Goal: Task Accomplishment & Management: Manage account settings

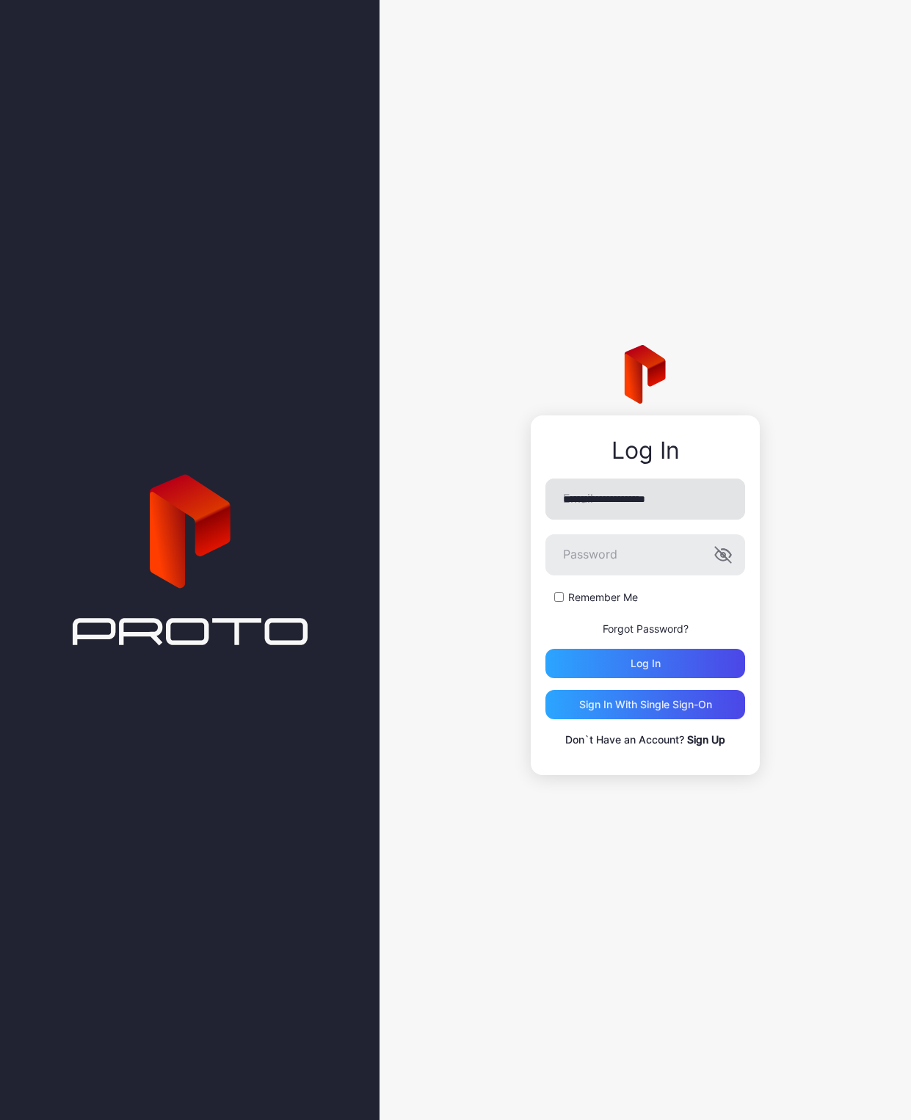
click at [659, 507] on input "**********" at bounding box center [646, 499] width 200 height 41
type input "**********"
click at [647, 658] on div "Log in" at bounding box center [646, 664] width 30 height 12
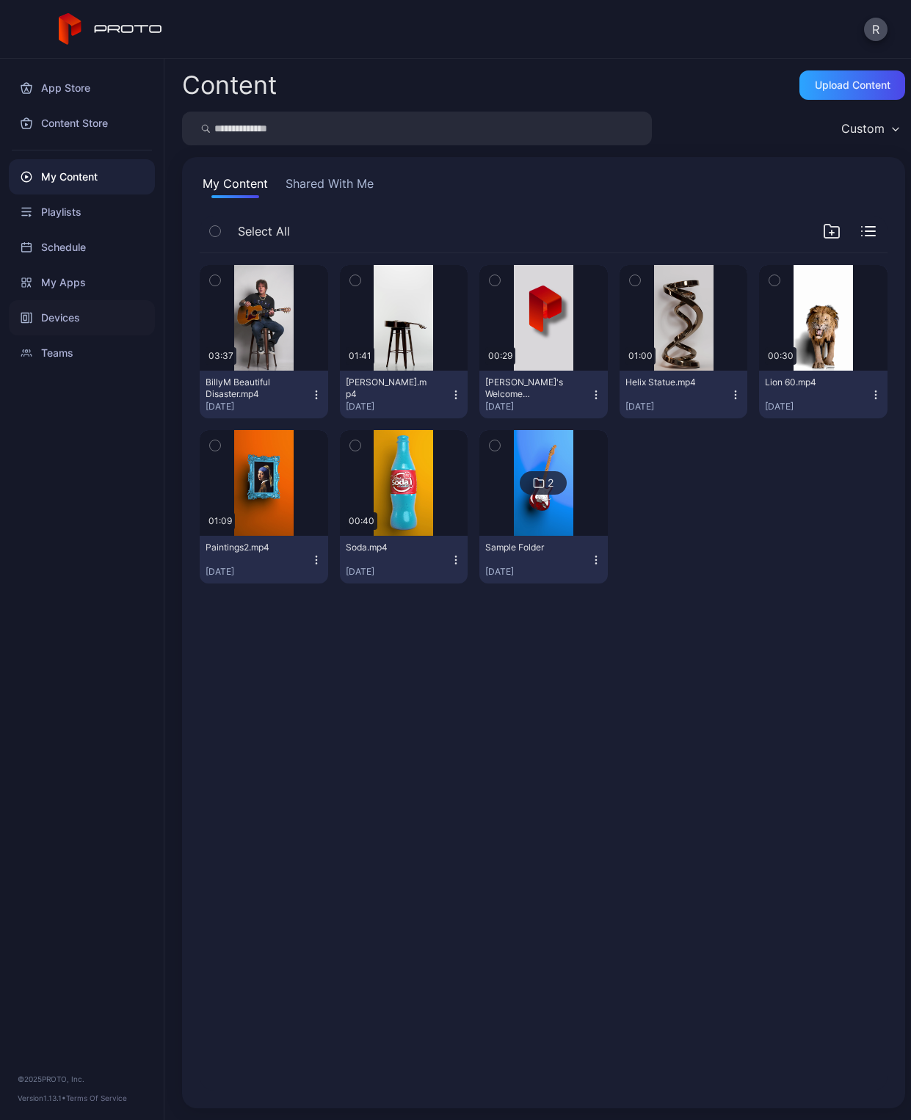
click at [72, 308] on div "Devices" at bounding box center [82, 317] width 146 height 35
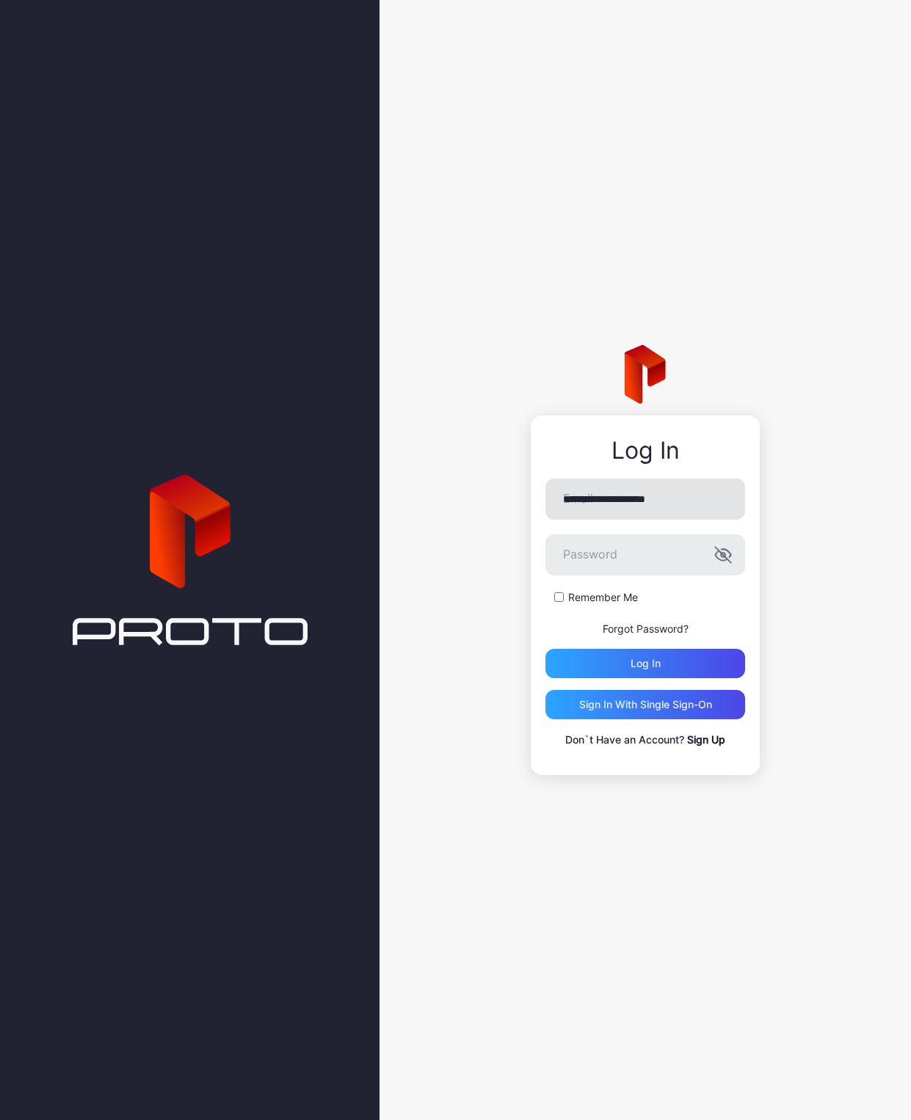
click at [574, 506] on input "**********" at bounding box center [646, 499] width 200 height 41
click at [583, 663] on div "Log in" at bounding box center [646, 663] width 200 height 29
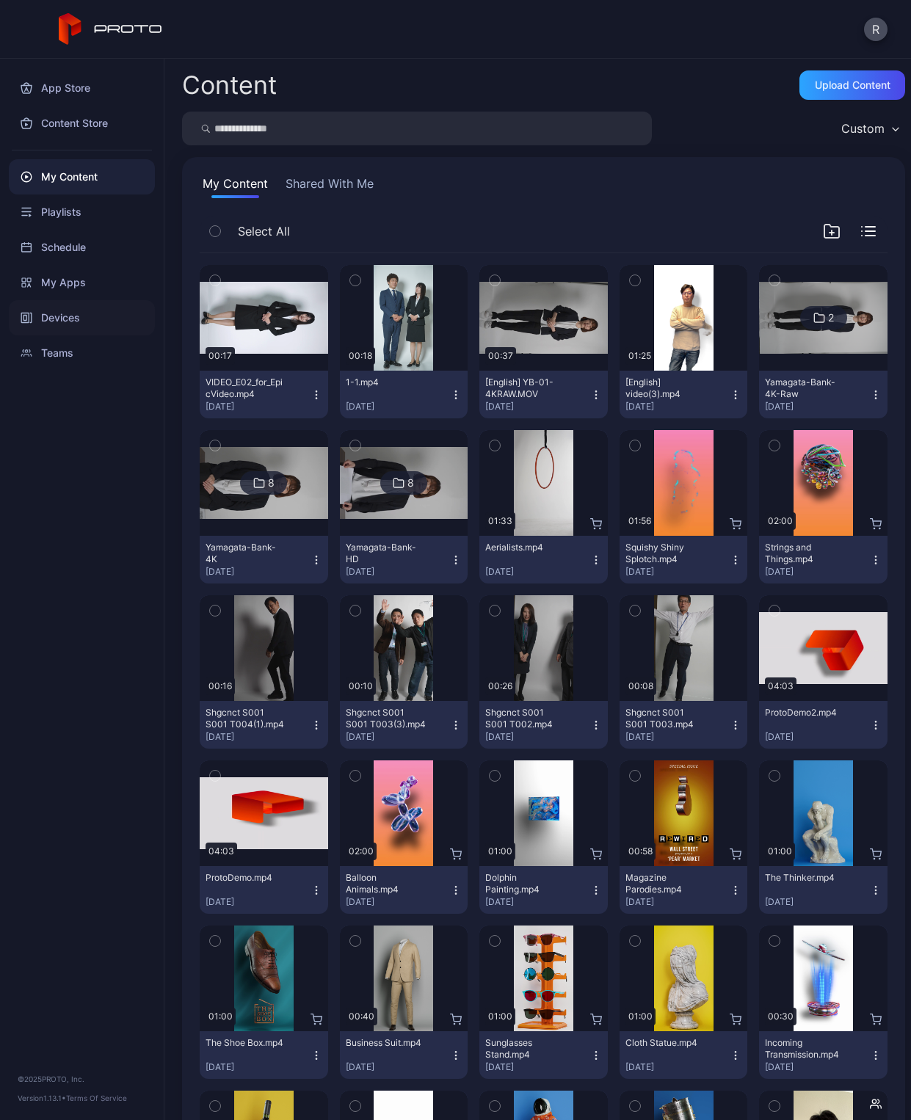
click at [57, 314] on div "Devices" at bounding box center [82, 317] width 146 height 35
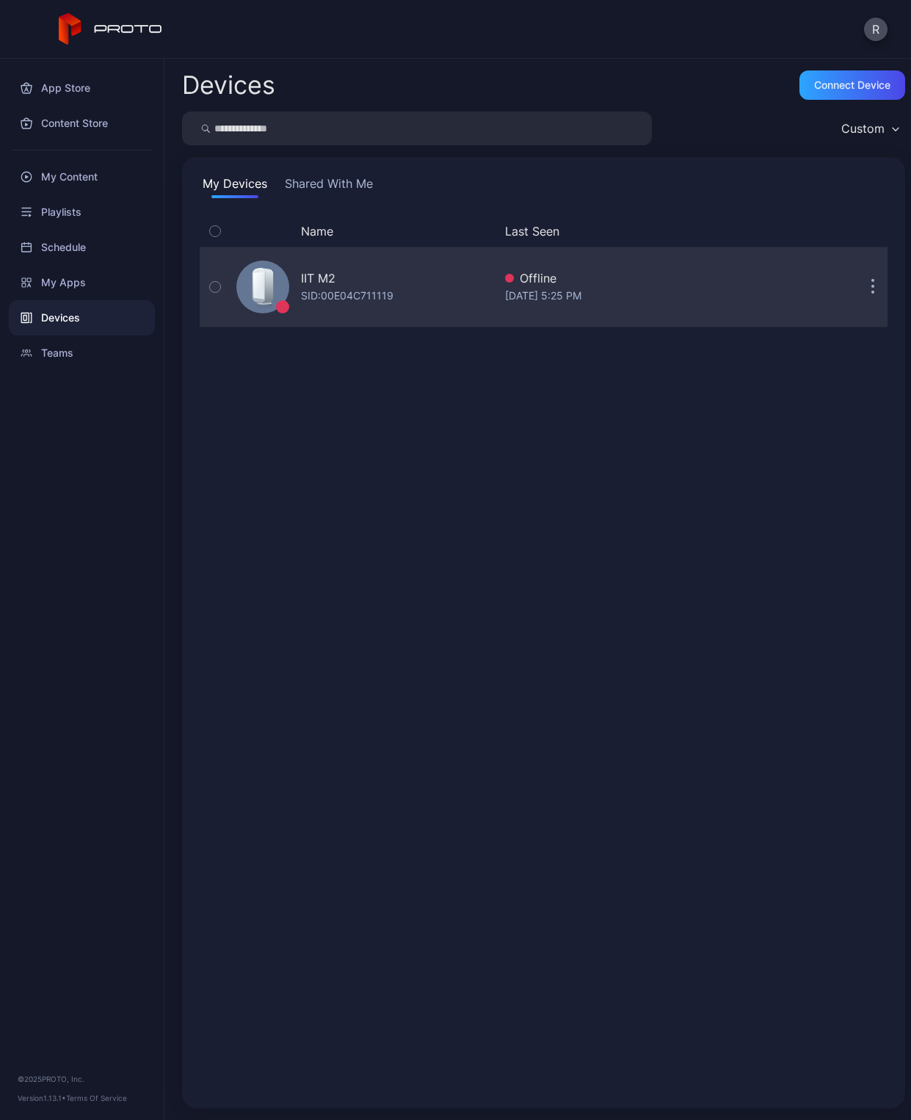
click at [862, 290] on button "button" at bounding box center [872, 286] width 29 height 29
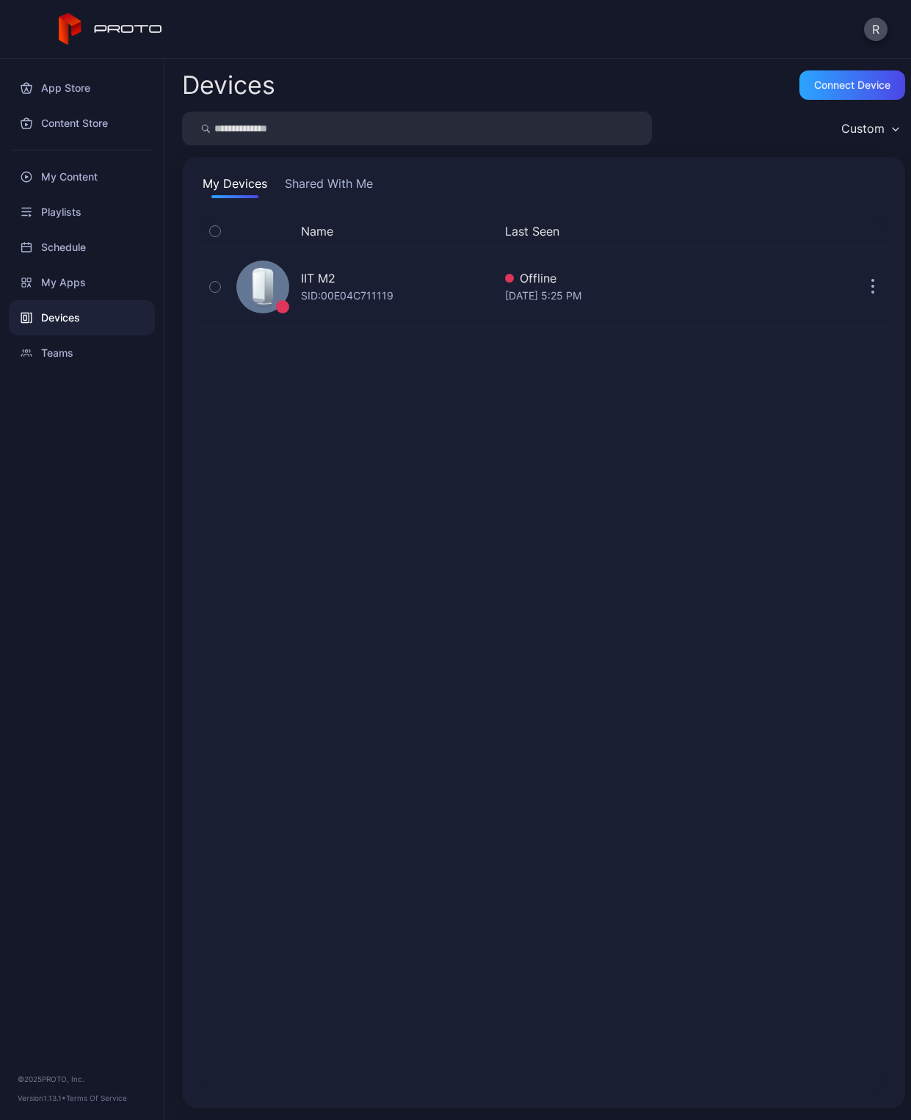
drag, startPoint x: 550, startPoint y: 372, endPoint x: 402, endPoint y: 336, distance: 151.9
click at [550, 372] on div "Name Last Seen IIT M2 SID: 00E04C711119 Offline [DATE] 5:25 PM" at bounding box center [544, 653] width 688 height 875
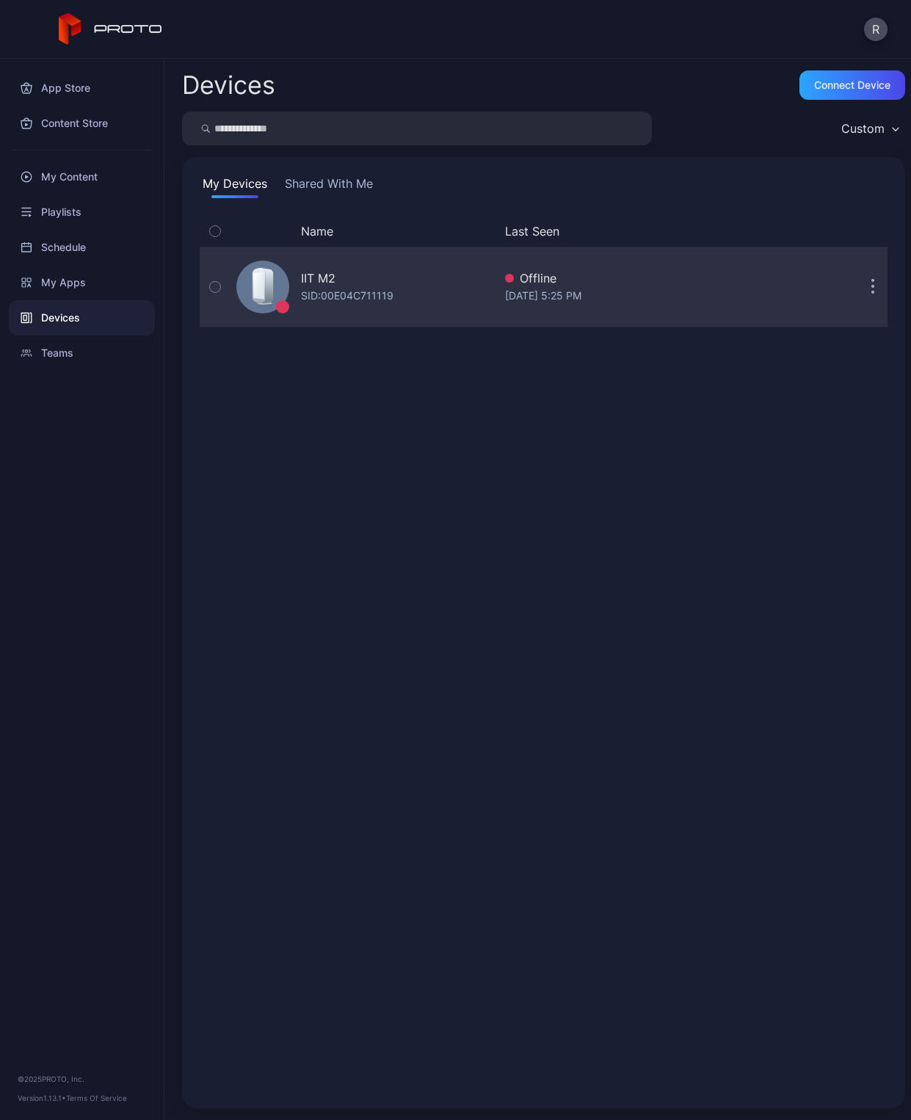
click at [367, 289] on div "SID: 00E04C711119" at bounding box center [347, 296] width 93 height 18
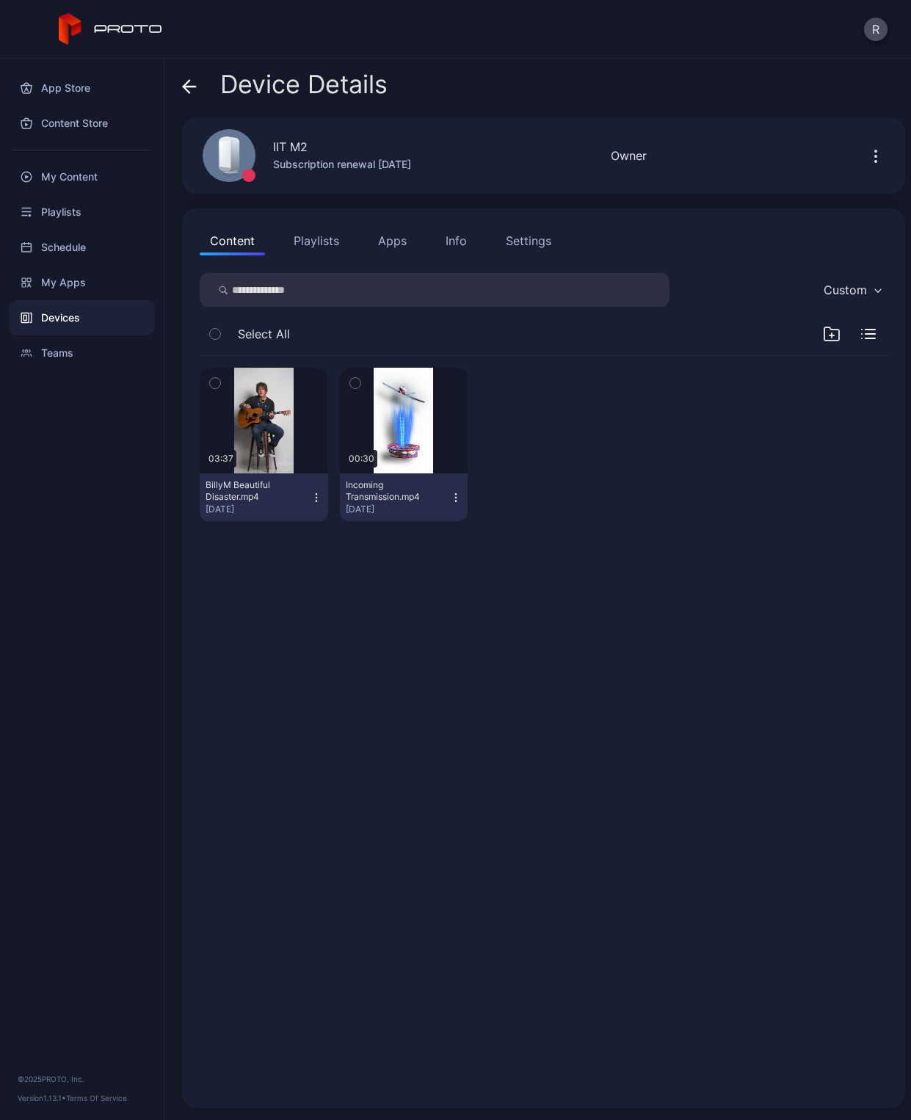
click at [338, 252] on button "Playlists" at bounding box center [316, 240] width 66 height 29
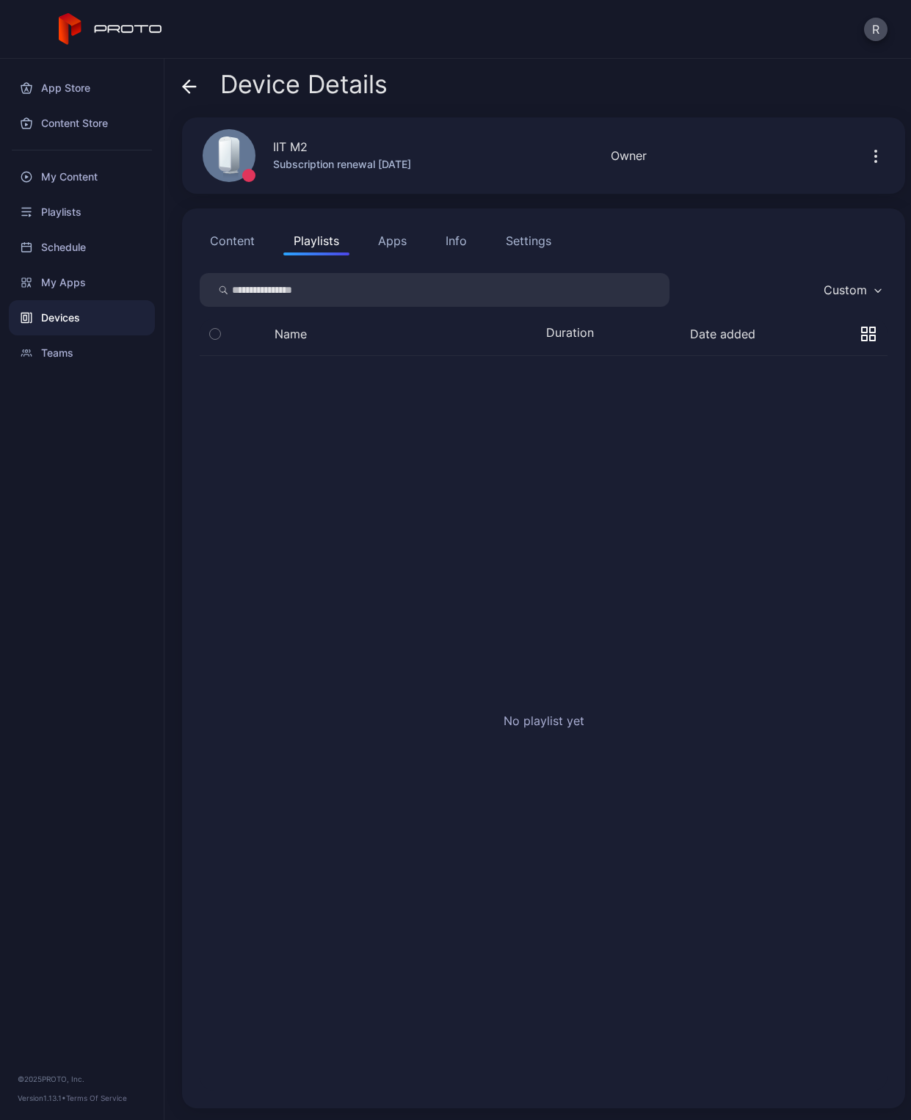
click at [400, 244] on button "Apps" at bounding box center [392, 240] width 49 height 29
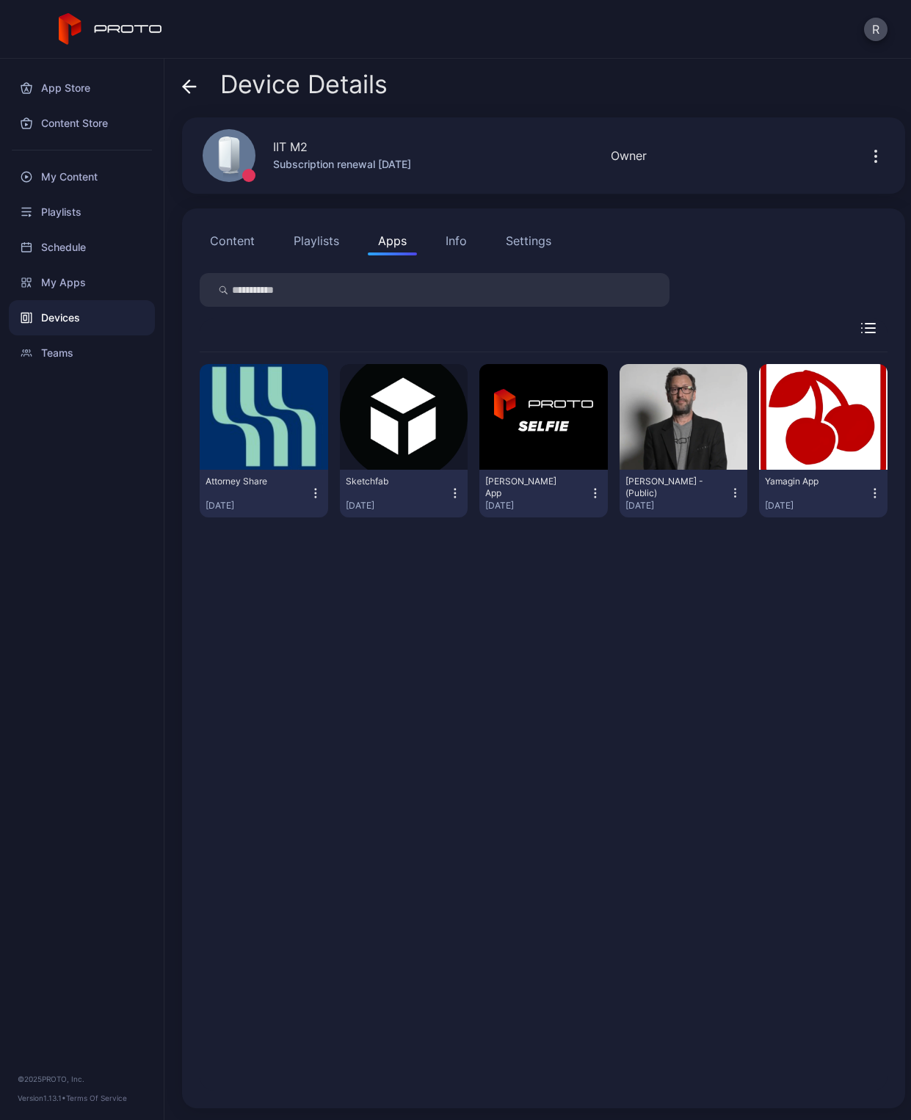
click at [449, 240] on div "Info" at bounding box center [456, 241] width 21 height 18
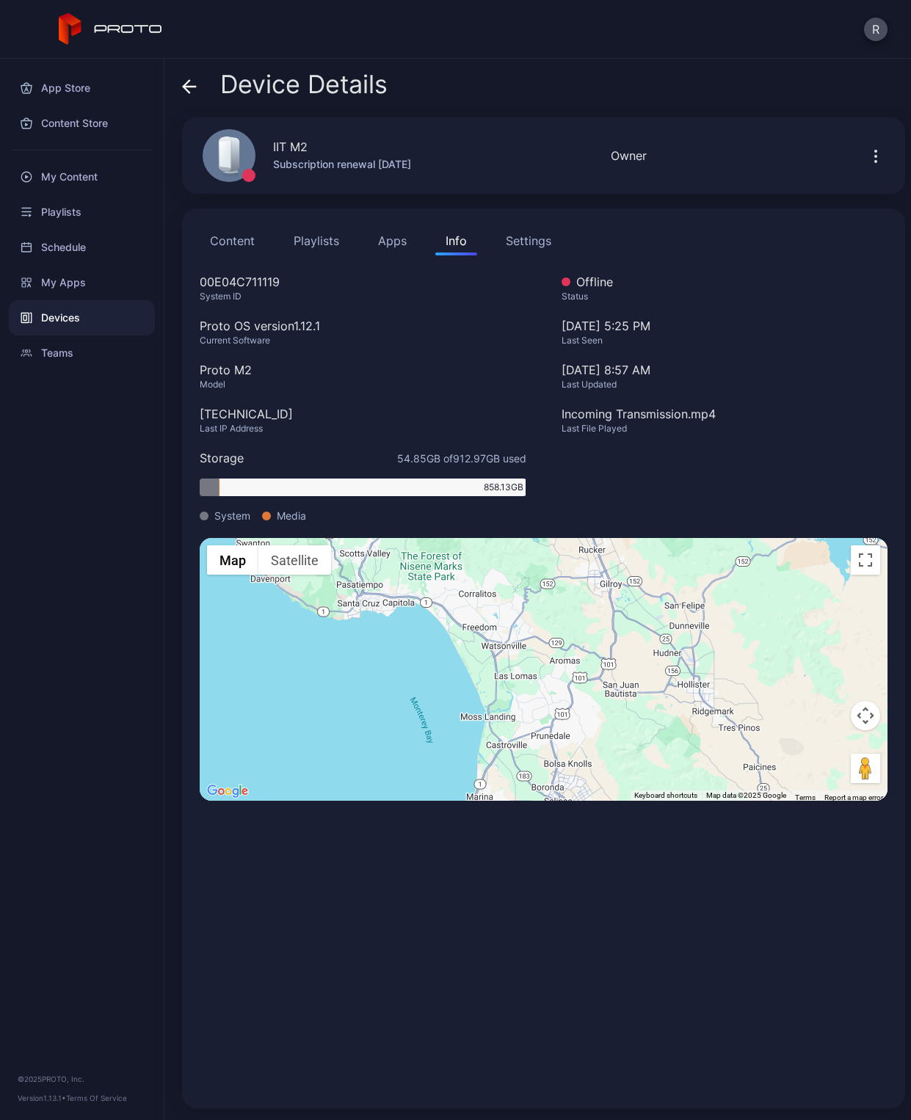
drag, startPoint x: 579, startPoint y: 655, endPoint x: 593, endPoint y: 788, distance: 133.6
click at [593, 788] on div "To activate drag with keyboard, press Alt + Enter. Once in keyboard drag state,…" at bounding box center [544, 669] width 688 height 263
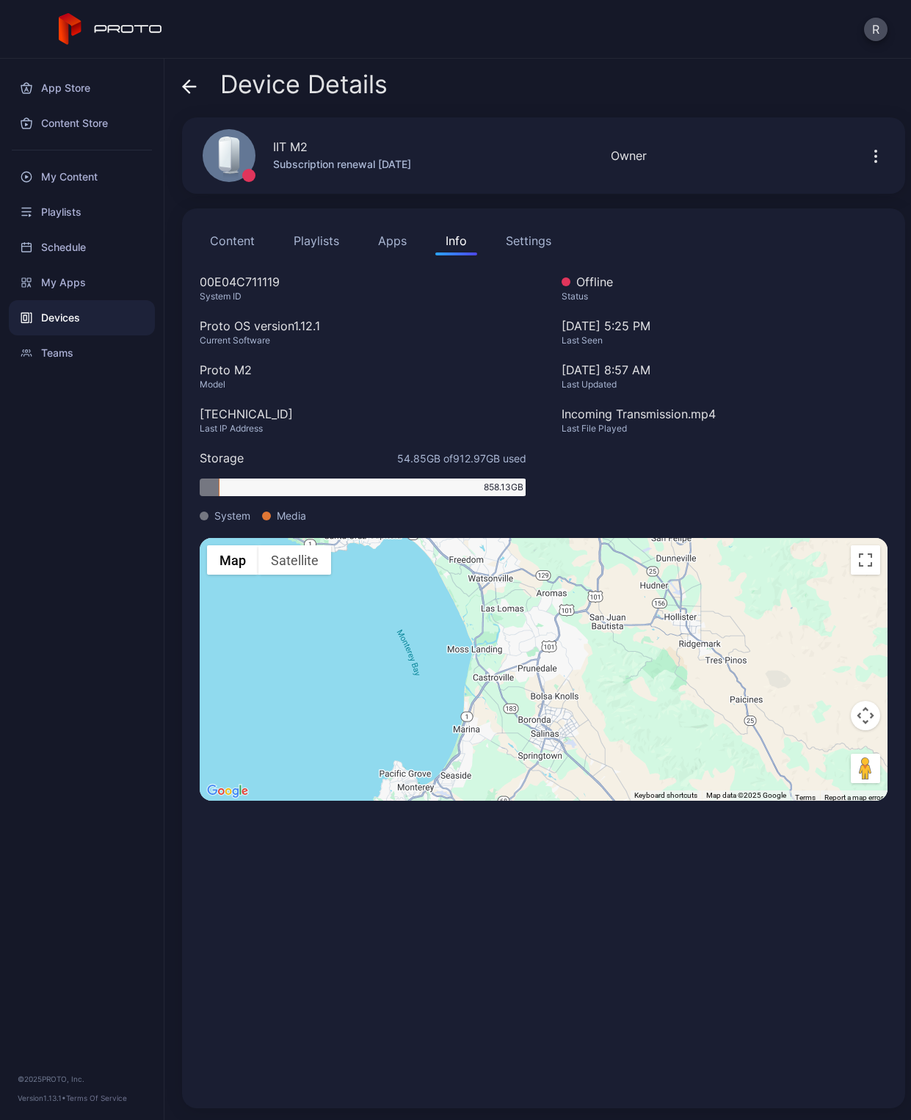
drag, startPoint x: 508, startPoint y: 636, endPoint x: 490, endPoint y: 579, distance: 60.1
click at [490, 579] on div "To activate drag with keyboard, press Alt + Enter. Once in keyboard drag state,…" at bounding box center [544, 669] width 688 height 263
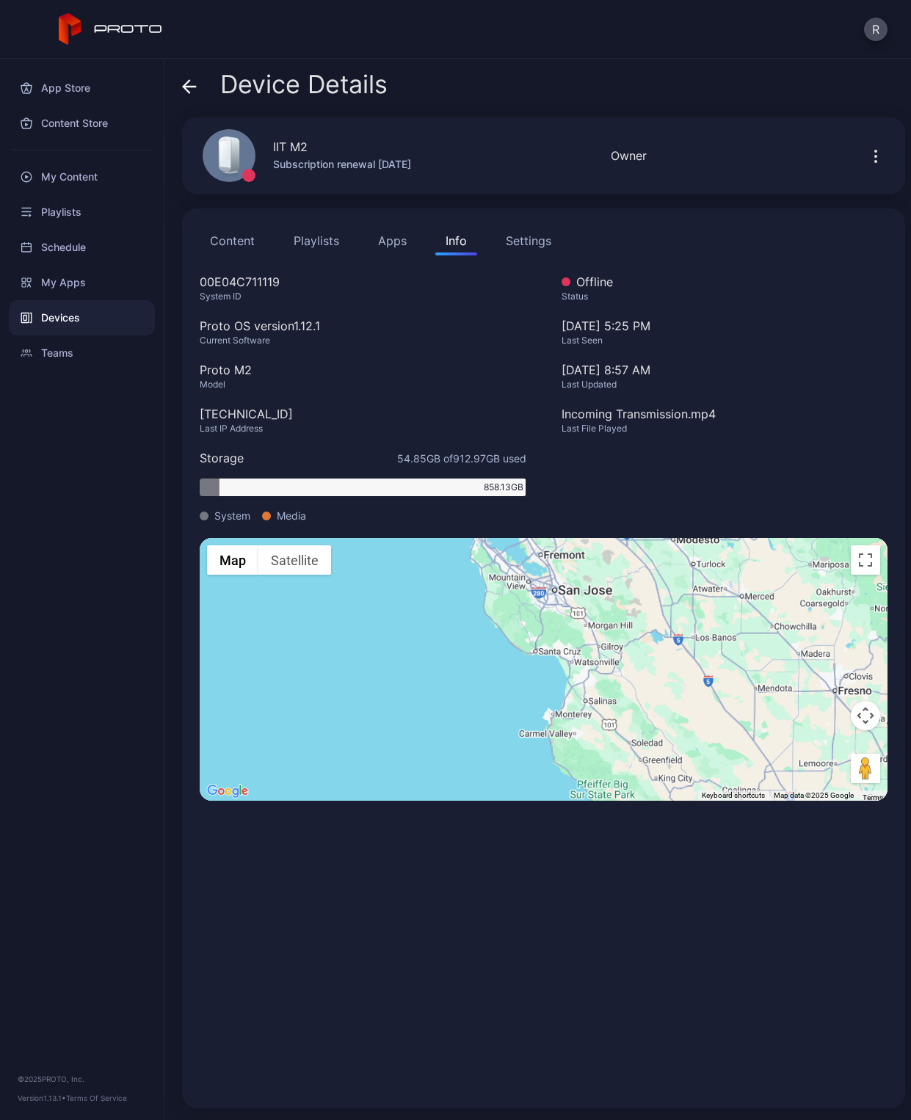
drag, startPoint x: 524, startPoint y: 598, endPoint x: 583, endPoint y: 651, distance: 79.0
click at [588, 681] on div "To activate drag with keyboard, press Alt + Enter. Once in keyboard drag state,…" at bounding box center [544, 669] width 688 height 263
drag, startPoint x: 269, startPoint y: 412, endPoint x: 198, endPoint y: 417, distance: 71.4
click at [198, 417] on div "Content Playlists Apps Info Settings 00E04C711119 System ID Proto OS version 1.…" at bounding box center [543, 659] width 723 height 900
copy div "[TECHNICAL_ID]"
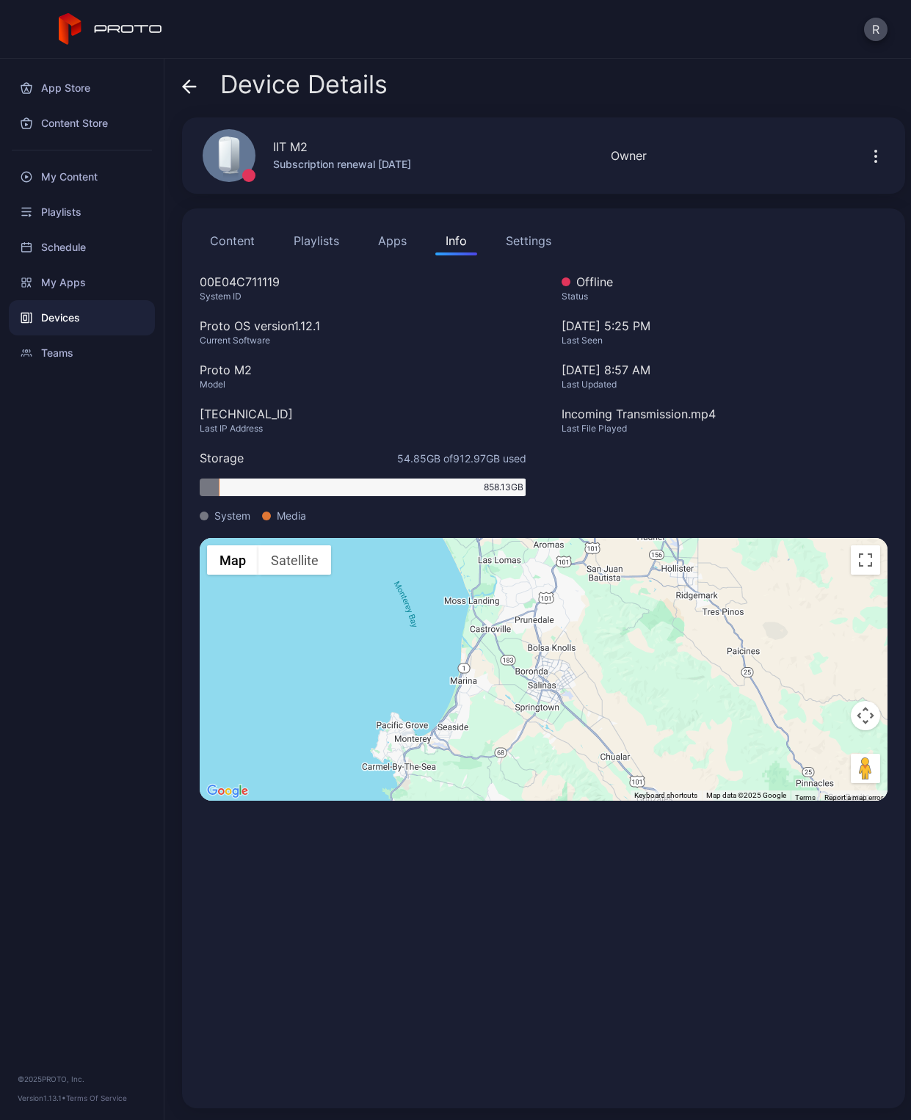
drag, startPoint x: 512, startPoint y: 686, endPoint x: 658, endPoint y: 623, distance: 158.5
click at [696, 558] on div "To activate drag with keyboard, press Alt + Enter. Once in keyboard drag state,…" at bounding box center [544, 669] width 688 height 263
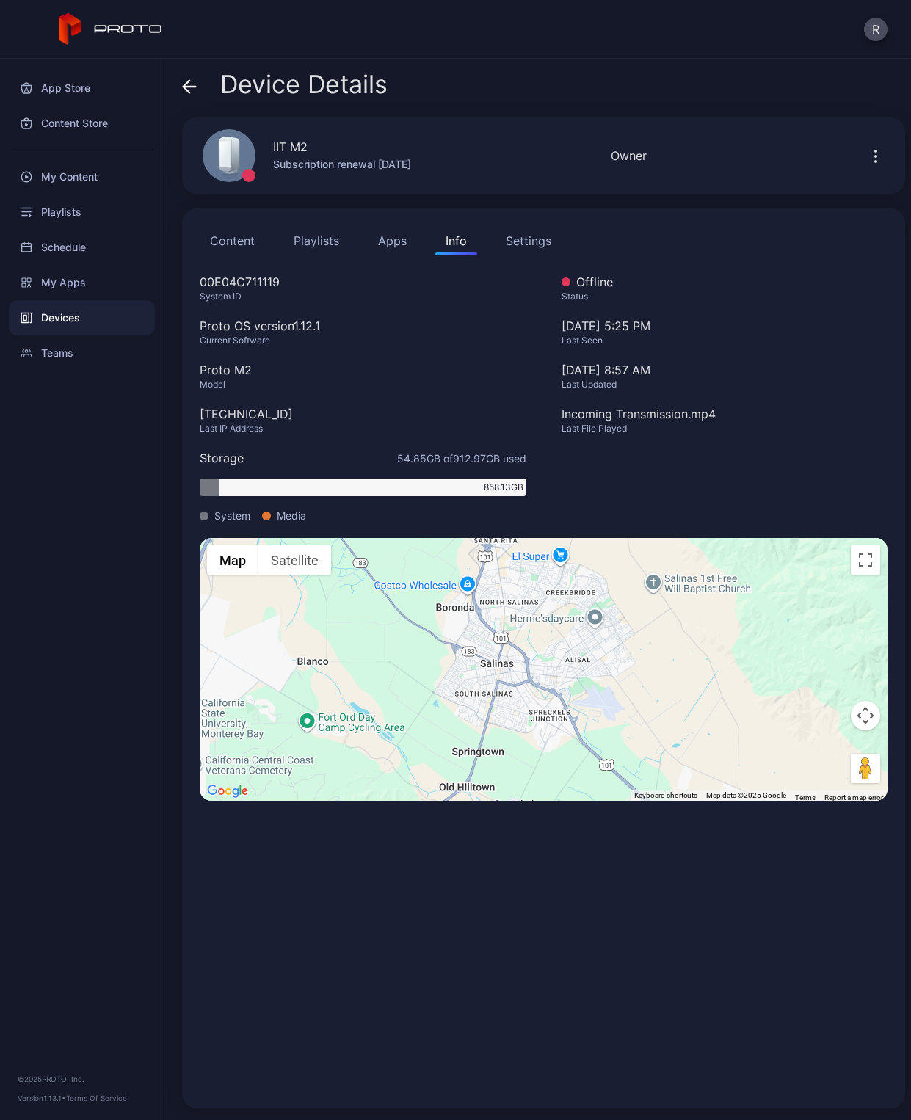
drag, startPoint x: 504, startPoint y: 631, endPoint x: 556, endPoint y: 685, distance: 74.8
click at [554, 684] on div "To activate drag with keyboard, press Alt + Enter. Once in keyboard drag state,…" at bounding box center [544, 669] width 688 height 263
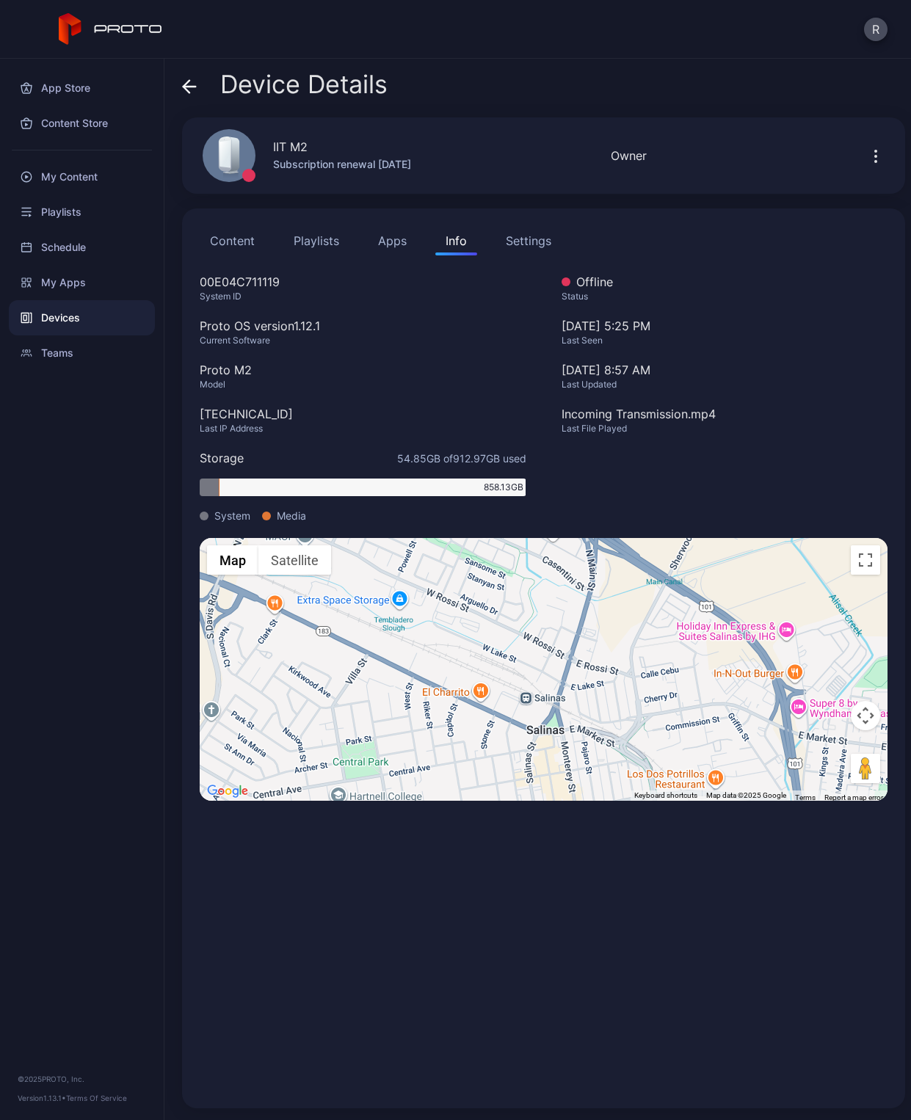
drag, startPoint x: 584, startPoint y: 701, endPoint x: 563, endPoint y: 666, distance: 41.2
click at [563, 666] on div "To activate drag with keyboard, press Alt + Enter. Once in keyboard drag state,…" at bounding box center [544, 669] width 688 height 263
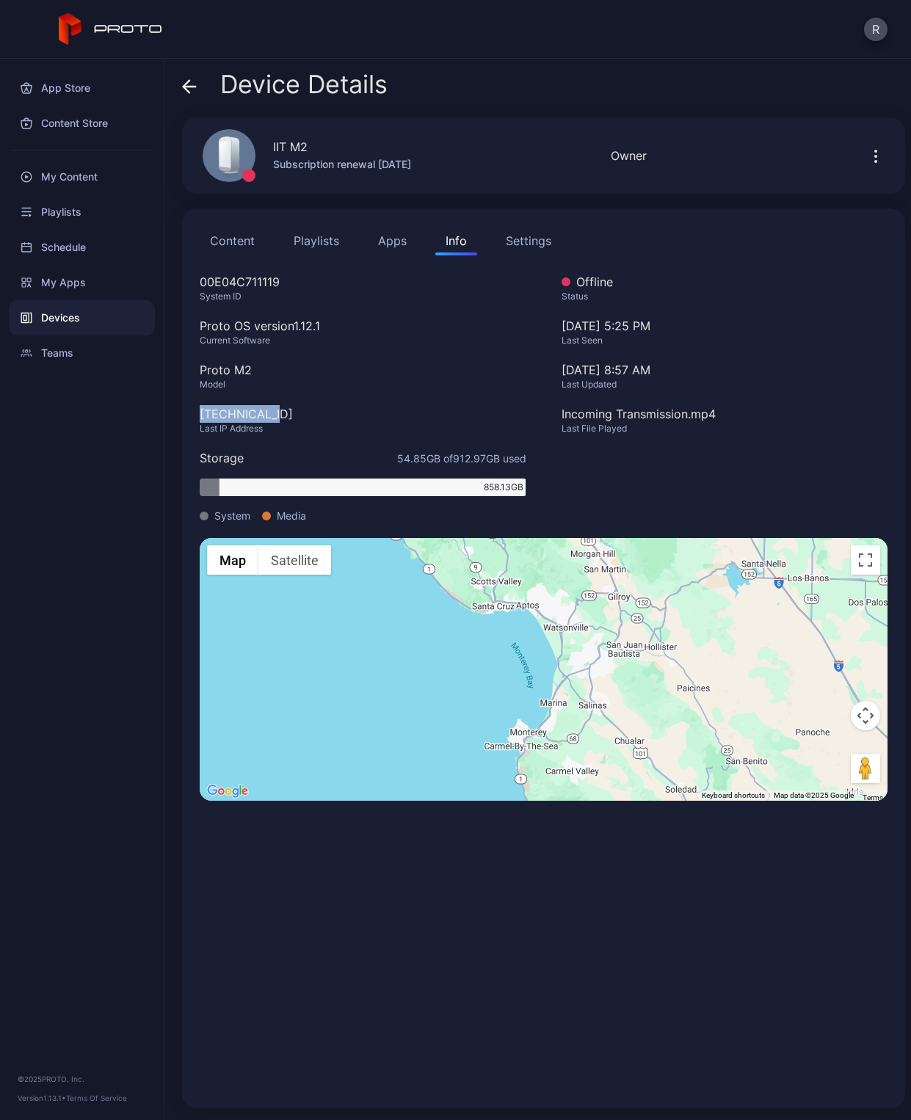
drag, startPoint x: 189, startPoint y: 417, endPoint x: 268, endPoint y: 412, distance: 78.7
click at [268, 412] on div "Content Playlists Apps Info Settings 00E04C711119 System ID Proto OS version 1.…" at bounding box center [543, 659] width 723 height 900
copy div "[TECHNICAL_ID]"
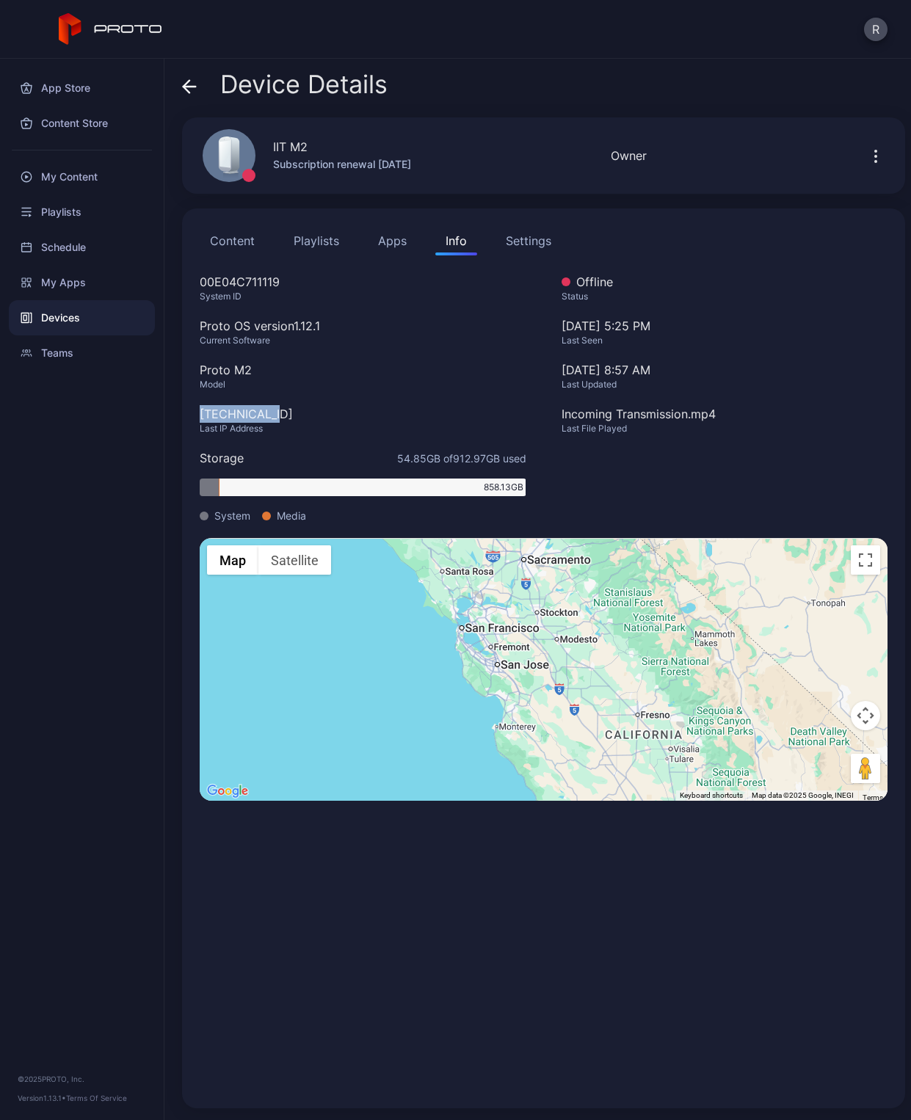
drag, startPoint x: 587, startPoint y: 673, endPoint x: 302, endPoint y: 695, distance: 286.4
click at [302, 695] on div "To activate drag with keyboard, press Alt + Enter. Once in keyboard drag state,…" at bounding box center [544, 669] width 688 height 263
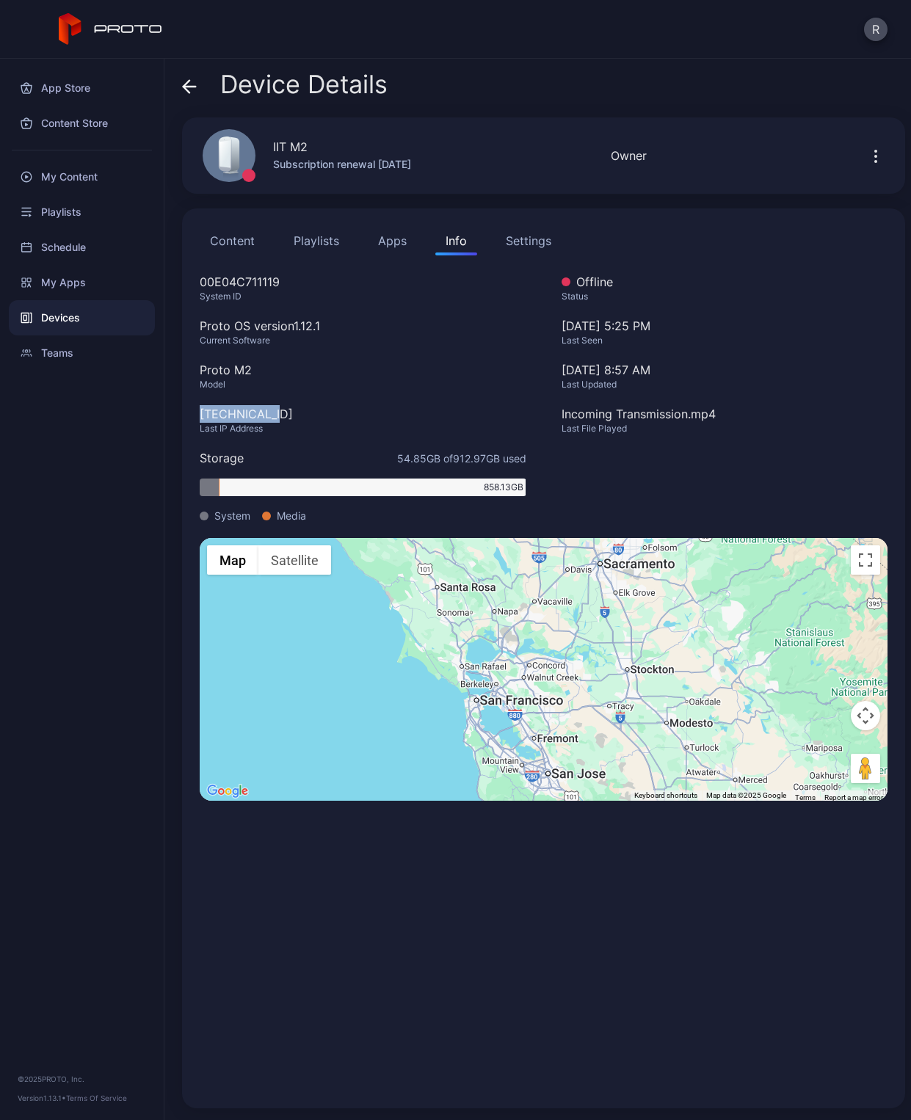
click at [290, 576] on div "To activate drag with keyboard, press Alt + Enter. Once in keyboard drag state,…" at bounding box center [544, 669] width 688 height 263
click at [295, 559] on button "Satellite" at bounding box center [294, 560] width 73 height 29
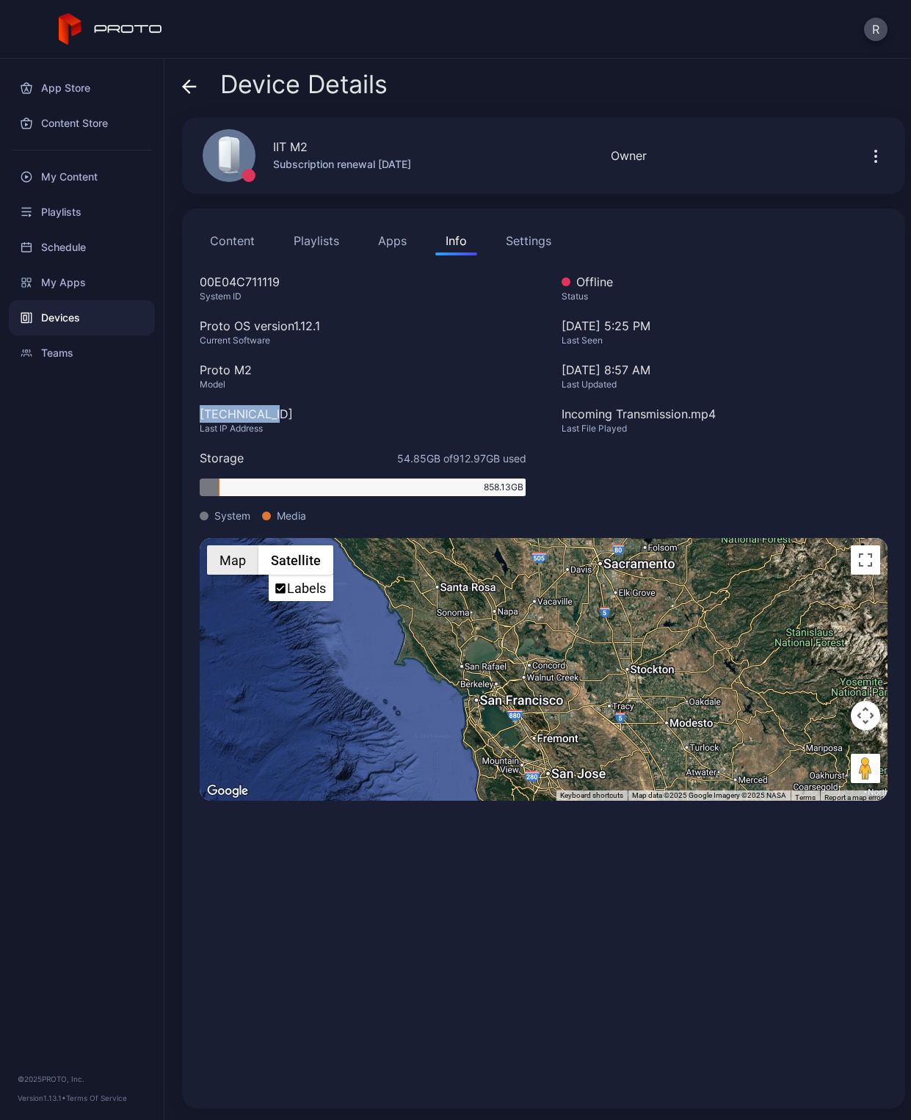
click at [250, 565] on button "Map" at bounding box center [232, 560] width 51 height 29
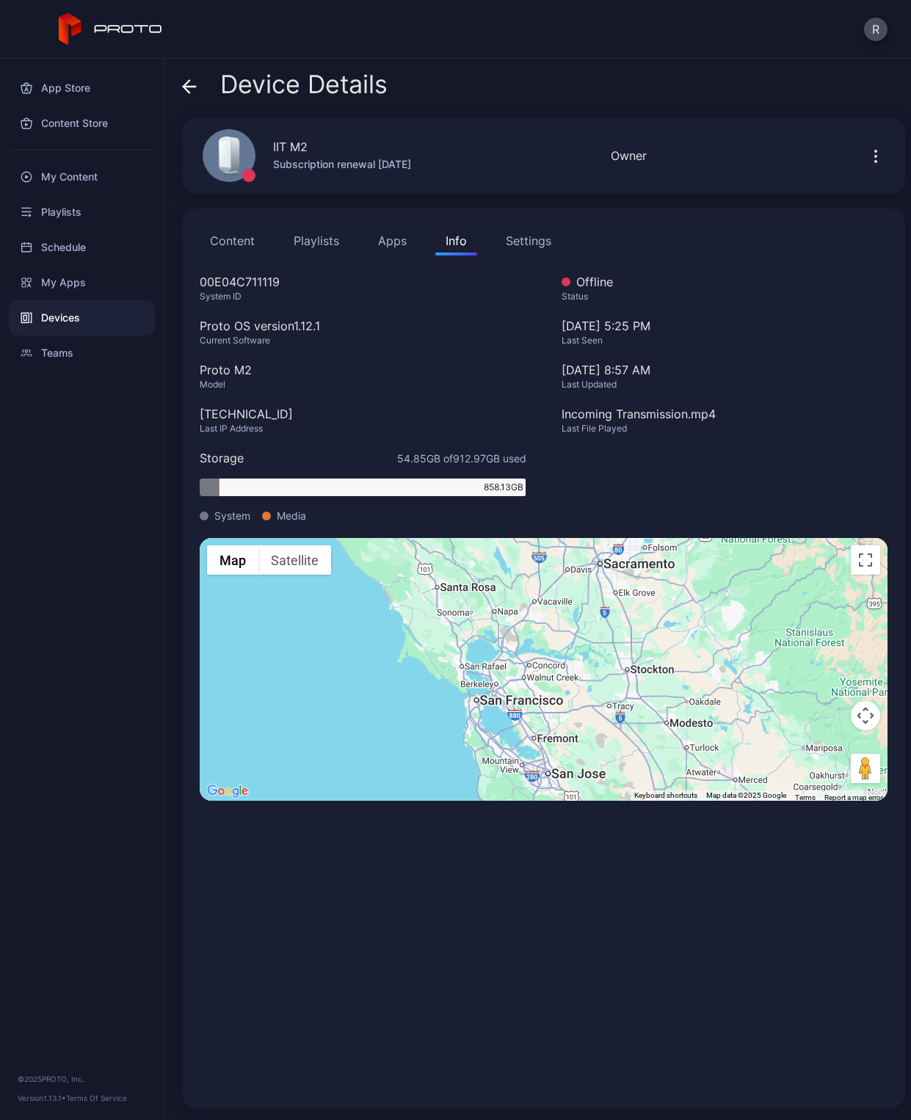
click at [316, 431] on div "Last IP Address" at bounding box center [363, 429] width 327 height 12
drag, startPoint x: 265, startPoint y: 415, endPoint x: 200, endPoint y: 416, distance: 65.3
click at [200, 416] on div "[TECHNICAL_ID]" at bounding box center [363, 414] width 327 height 18
copy div "[TECHNICAL_ID]"
click at [93, 29] on icon at bounding box center [111, 29] width 104 height 32
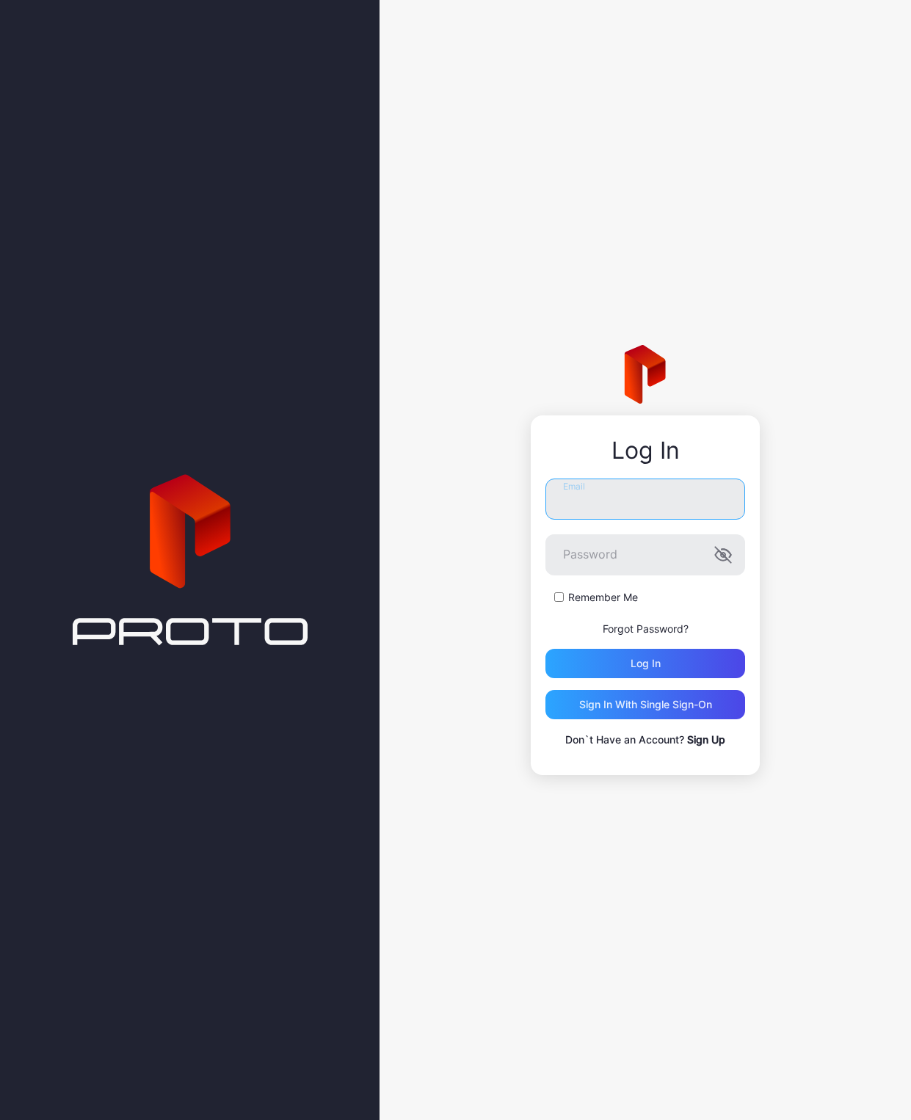
type input "**********"
click at [588, 682] on div "**********" at bounding box center [646, 614] width 200 height 270
click at [589, 674] on div "Log in" at bounding box center [646, 663] width 200 height 29
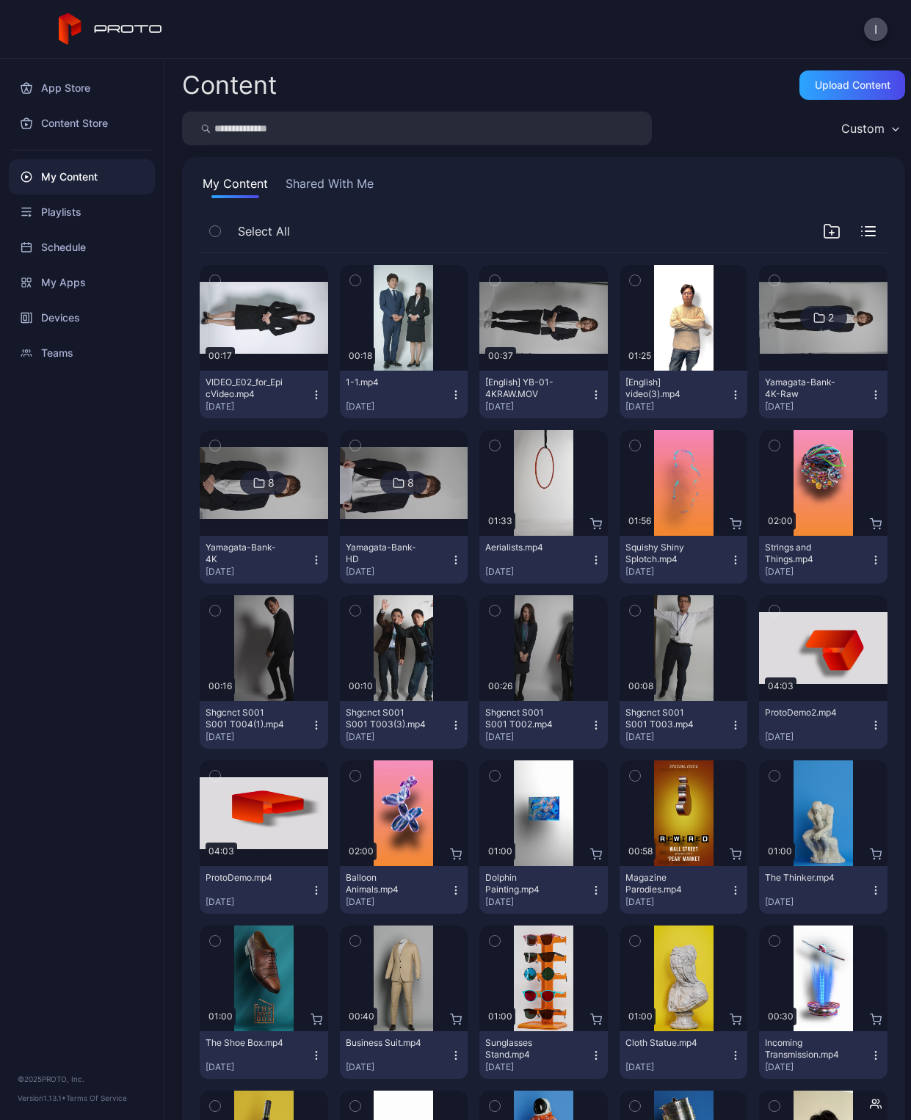
click at [888, 29] on div "I" at bounding box center [455, 29] width 911 height 59
click at [877, 28] on button "I" at bounding box center [875, 29] width 23 height 23
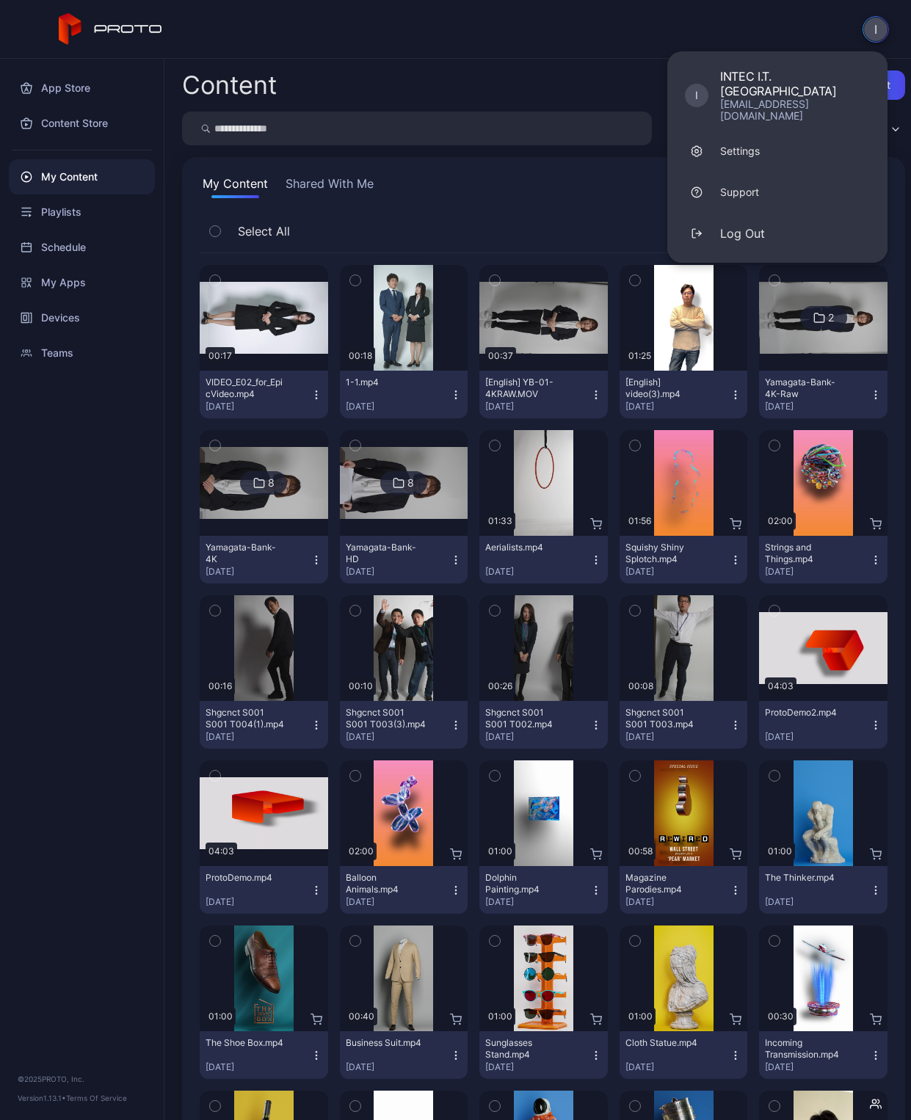
click at [877, 28] on button "I" at bounding box center [876, 29] width 26 height 26
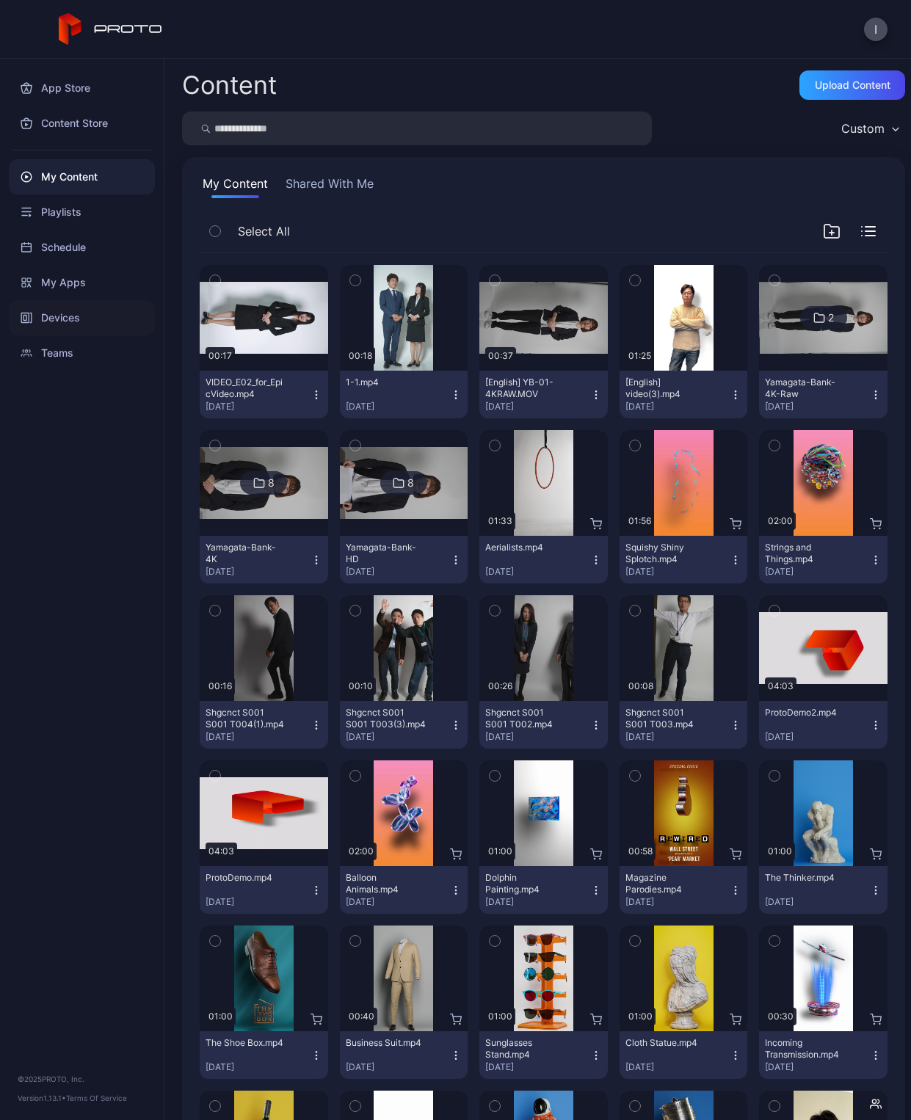
click at [37, 322] on div "Devices" at bounding box center [82, 317] width 146 height 35
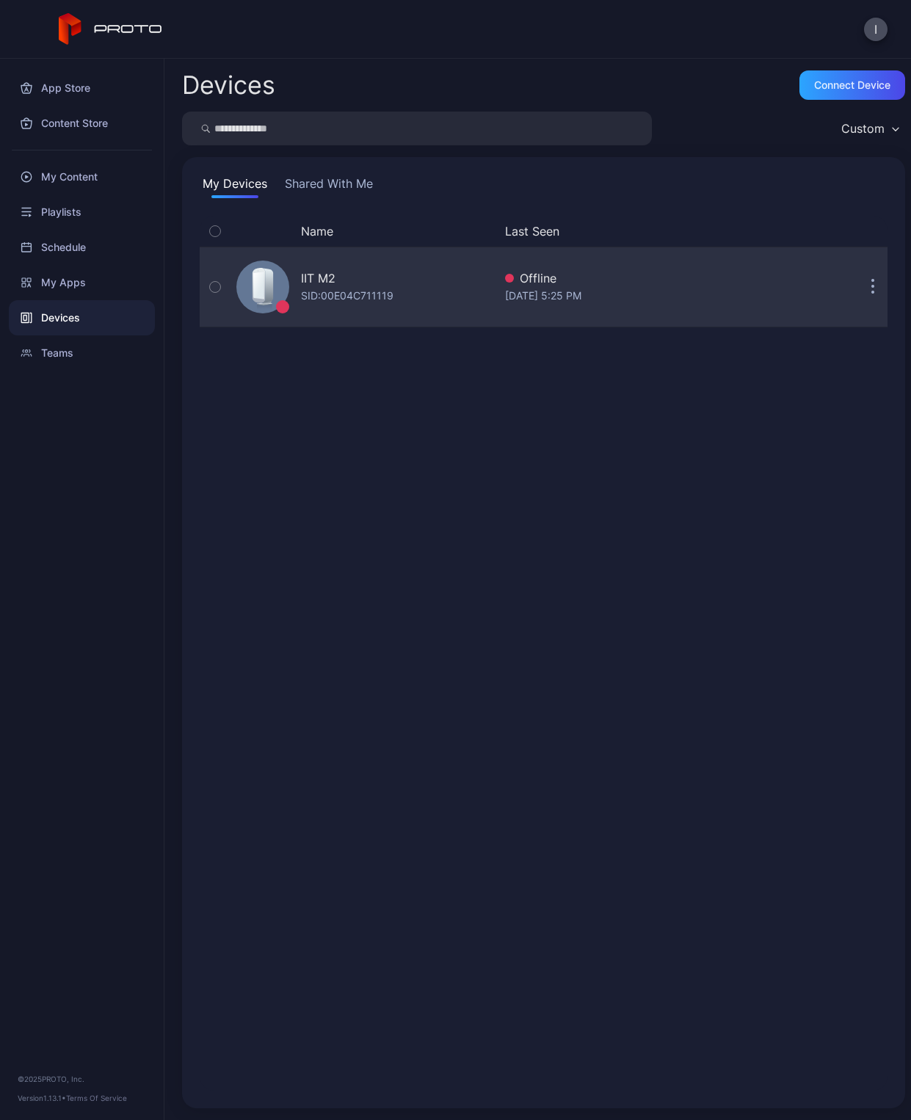
click at [363, 298] on div "SID: 00E04C711119" at bounding box center [347, 296] width 93 height 18
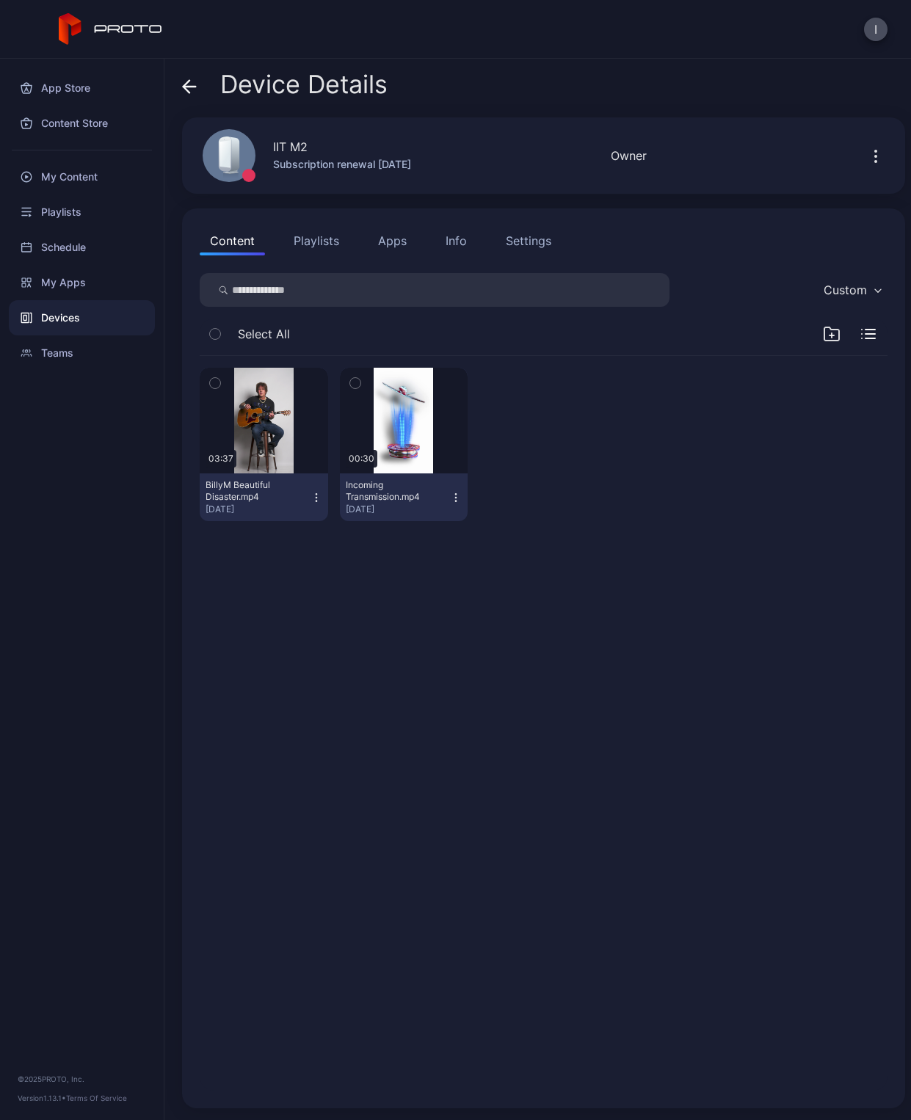
click at [459, 246] on div "Info" at bounding box center [456, 241] width 21 height 18
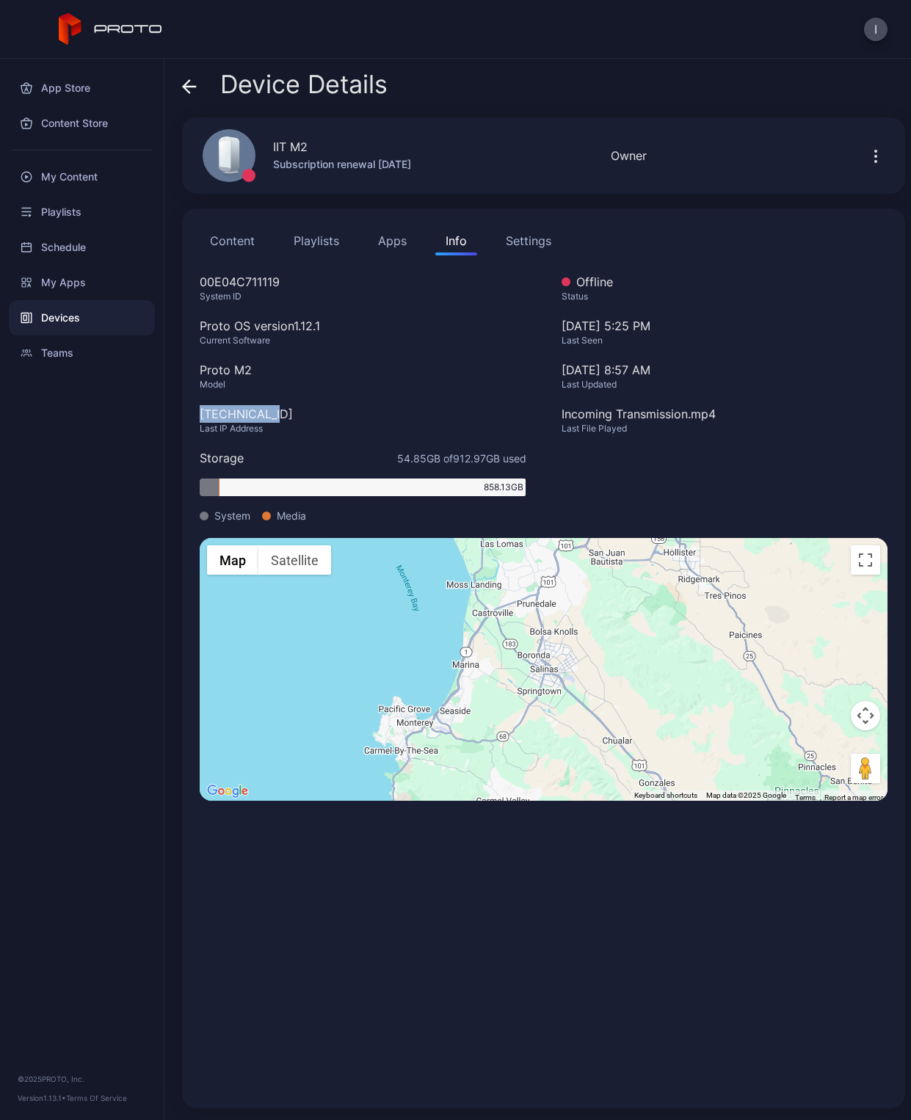
drag, startPoint x: 199, startPoint y: 416, endPoint x: 286, endPoint y: 416, distance: 87.4
click at [286, 413] on div "Content Playlists Apps Info Settings 00E04C711119 System ID Proto OS version 1.…" at bounding box center [543, 659] width 723 height 900
copy div "[TECHNICAL_ID]"
